Goal: Check status: Check status

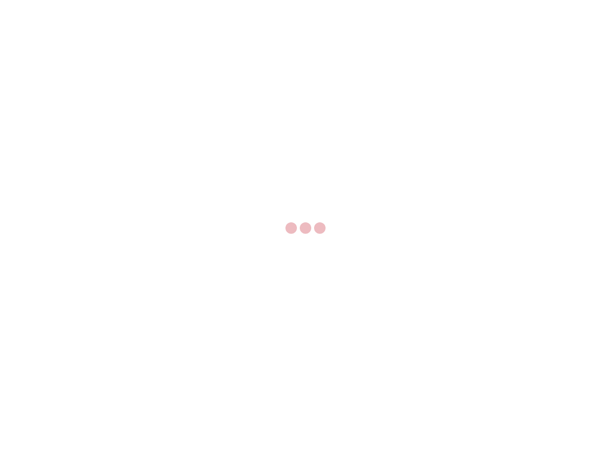
select select "US"
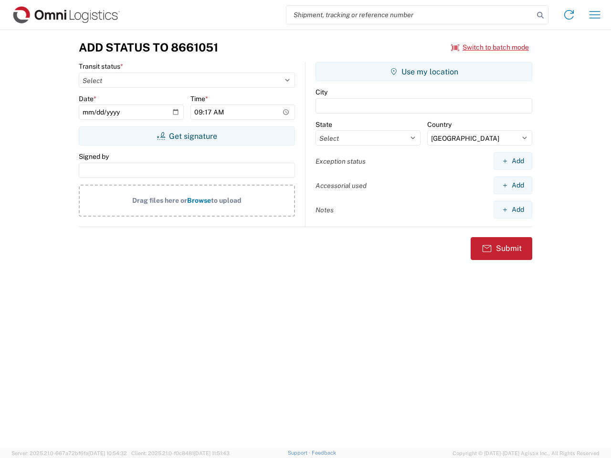
click at [410, 15] on input "search" at bounding box center [409, 15] width 247 height 18
click at [540, 15] on icon at bounding box center [539, 15] width 13 height 13
click at [569, 15] on icon at bounding box center [568, 14] width 15 height 15
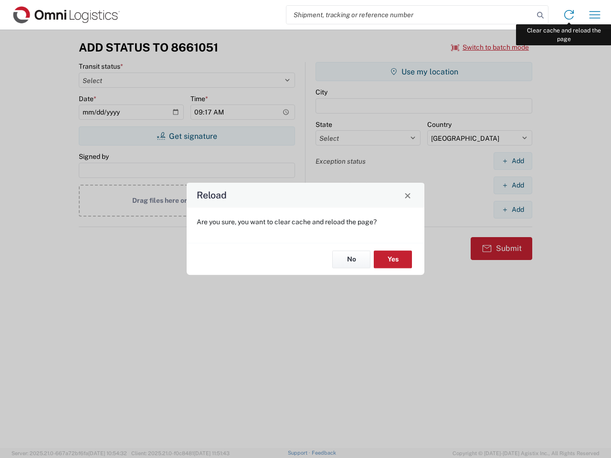
click at [594, 15] on div "Reload Are you sure, you want to clear cache and reload the page? No Yes" at bounding box center [305, 229] width 611 height 458
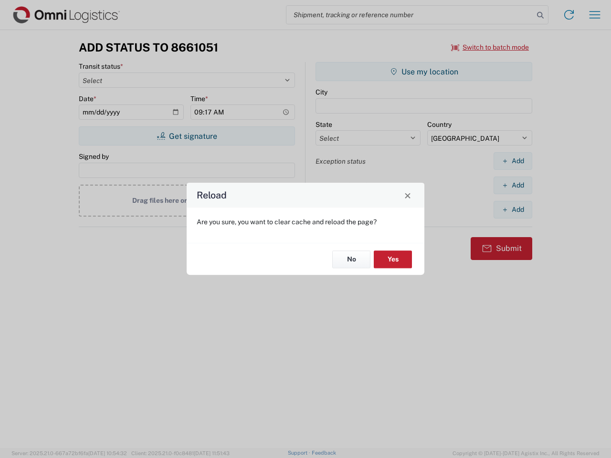
click at [490, 47] on div "Reload Are you sure, you want to clear cache and reload the page? No Yes" at bounding box center [305, 229] width 611 height 458
click at [187, 136] on div "Reload Are you sure, you want to clear cache and reload the page? No Yes" at bounding box center [305, 229] width 611 height 458
click at [424, 72] on div "Reload Are you sure, you want to clear cache and reload the page? No Yes" at bounding box center [305, 229] width 611 height 458
click at [512, 161] on div "Reload Are you sure, you want to clear cache and reload the page? No Yes" at bounding box center [305, 229] width 611 height 458
click at [512, 185] on div "Reload Are you sure, you want to clear cache and reload the page? No Yes" at bounding box center [305, 229] width 611 height 458
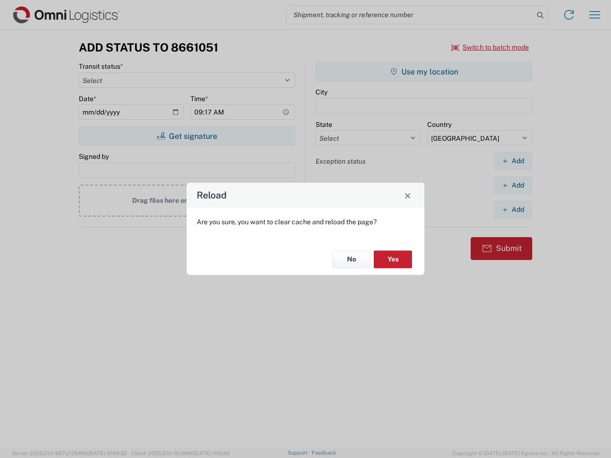
click at [512, 209] on div "Reload Are you sure, you want to clear cache and reload the page? No Yes" at bounding box center [305, 229] width 611 height 458
